Goal: Task Accomplishment & Management: Manage account settings

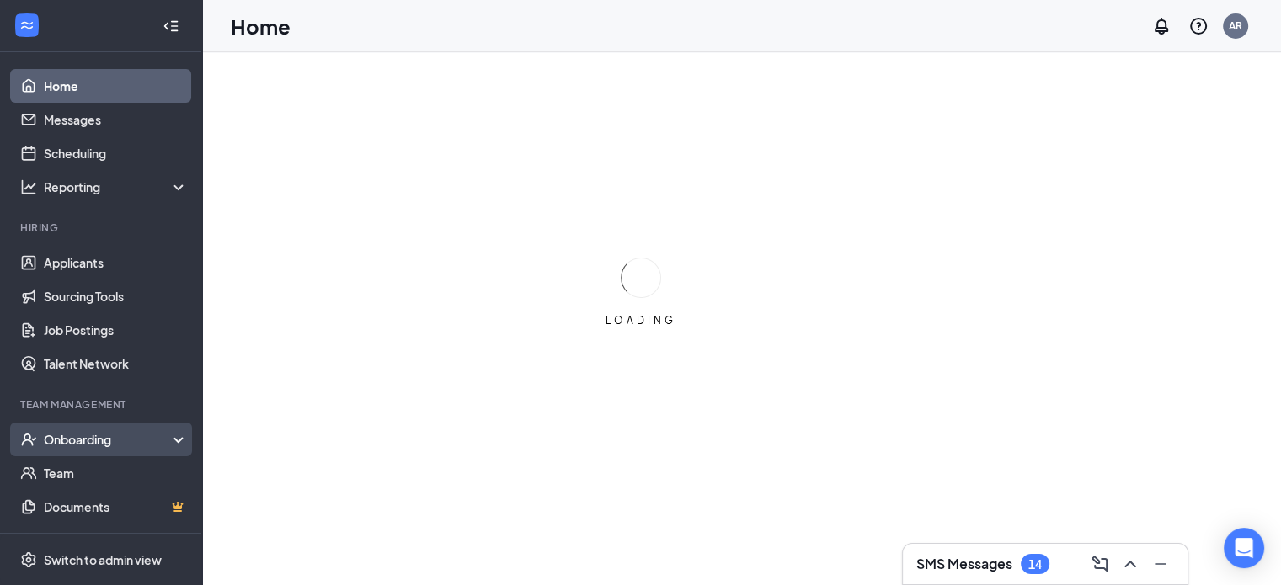
click at [83, 444] on div "Onboarding" at bounding box center [109, 439] width 130 height 17
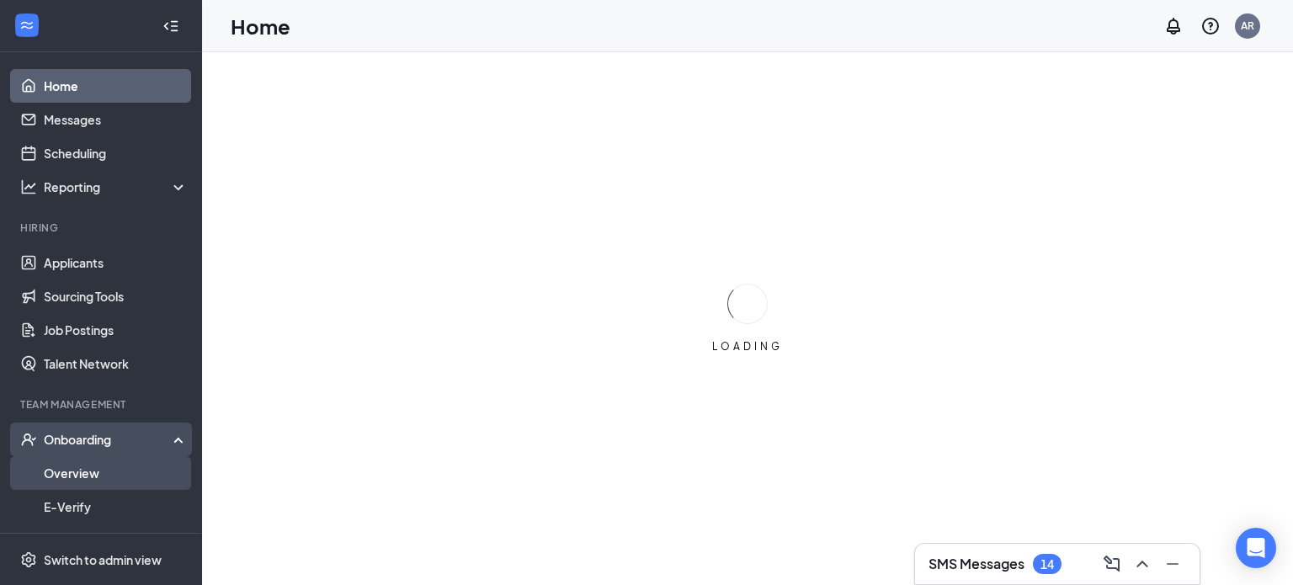
click at [94, 466] on link "Overview" at bounding box center [116, 473] width 144 height 34
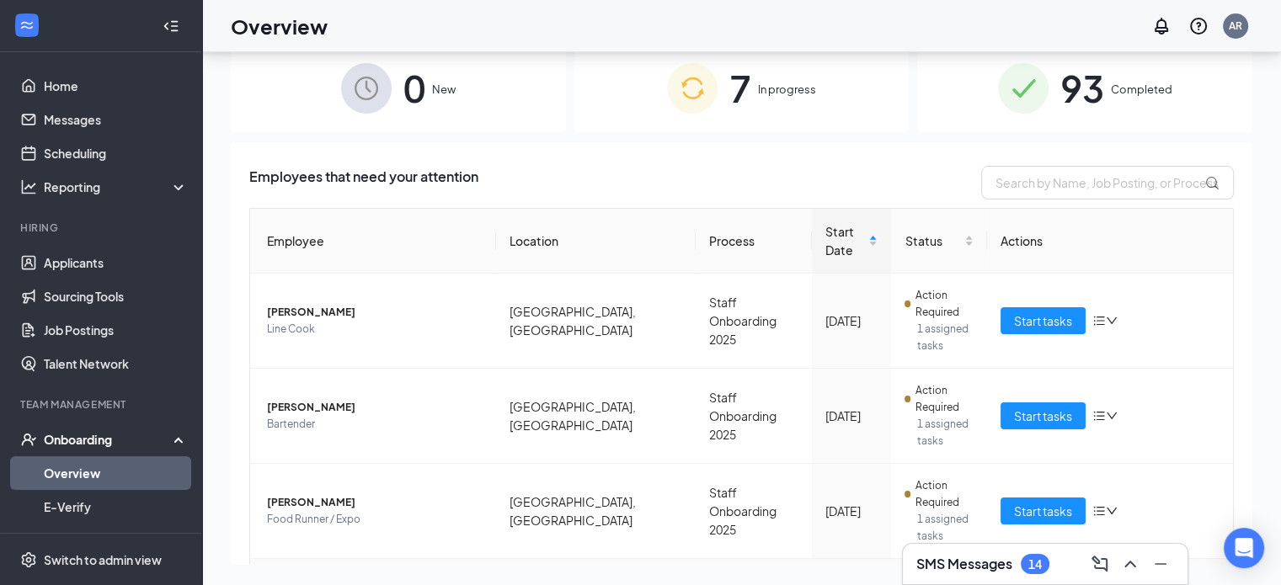
scroll to position [337, 0]
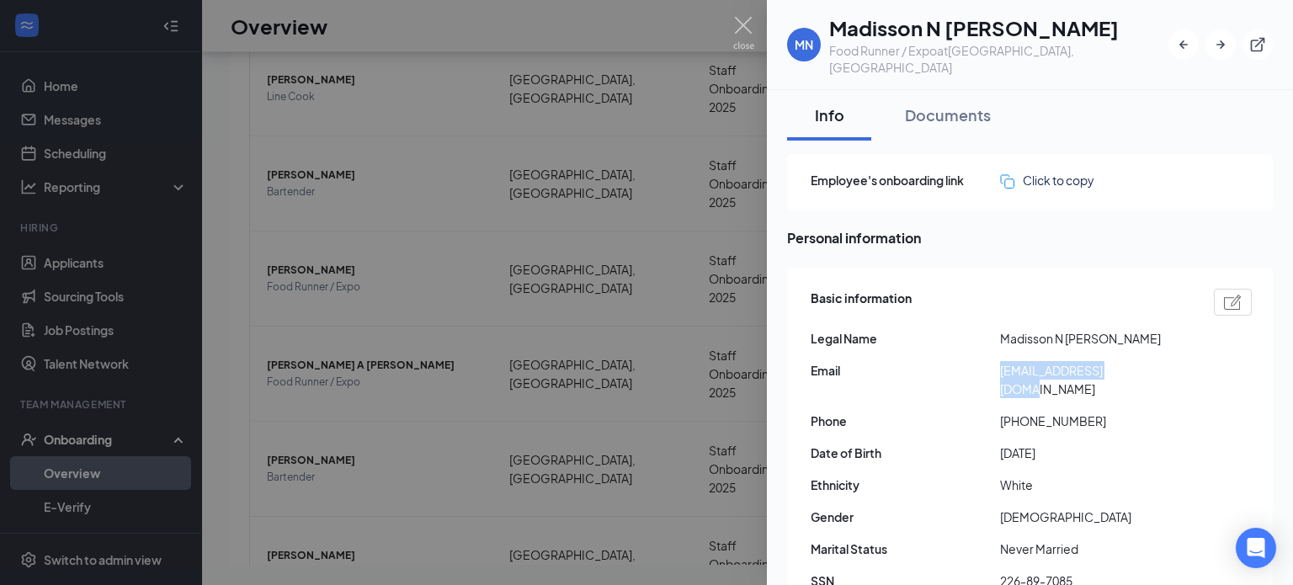
drag, startPoint x: 1136, startPoint y: 353, endPoint x: 1005, endPoint y: 356, distance: 130.6
click at [1004, 361] on span "[EMAIL_ADDRESS][DOMAIN_NAME]" at bounding box center [1094, 379] width 189 height 37
copy span "[EMAIL_ADDRESS][DOMAIN_NAME]"
click at [505, 481] on div at bounding box center [646, 292] width 1293 height 585
